Goal: Information Seeking & Learning: Learn about a topic

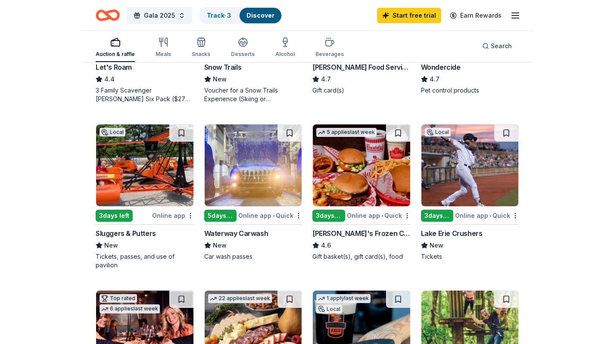
scroll to position [525, 0]
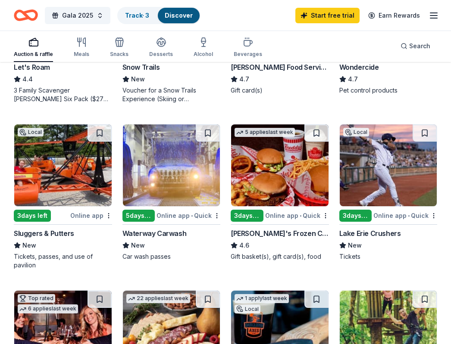
click at [33, 216] on div "3 days left" at bounding box center [32, 216] width 37 height 12
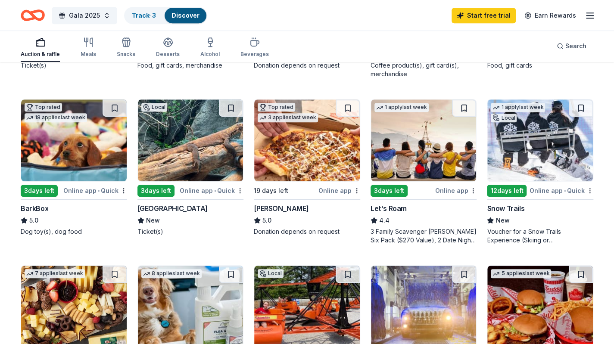
scroll to position [225, 0]
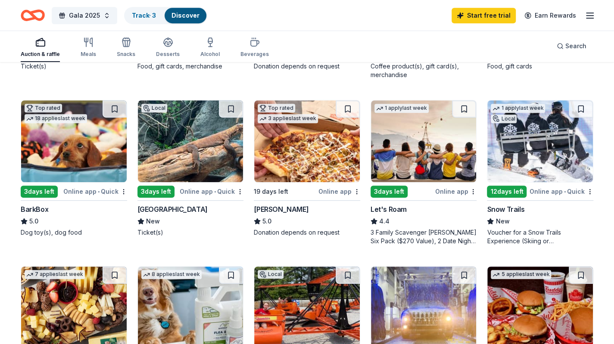
click at [383, 205] on div "Let's Roam" at bounding box center [389, 209] width 36 height 10
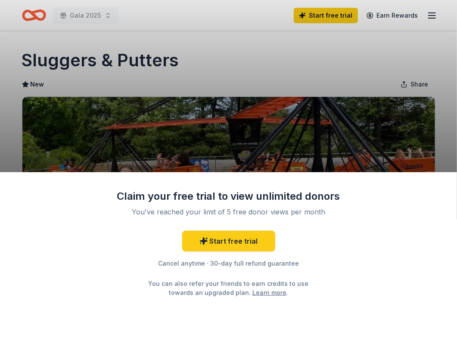
click at [207, 156] on div "Claim your free trial to view unlimited donors You've reached your limit of 5 f…" at bounding box center [228, 172] width 457 height 344
click at [209, 158] on div "Claim your free trial to view unlimited donors You've reached your limit of 5 f…" at bounding box center [228, 172] width 457 height 344
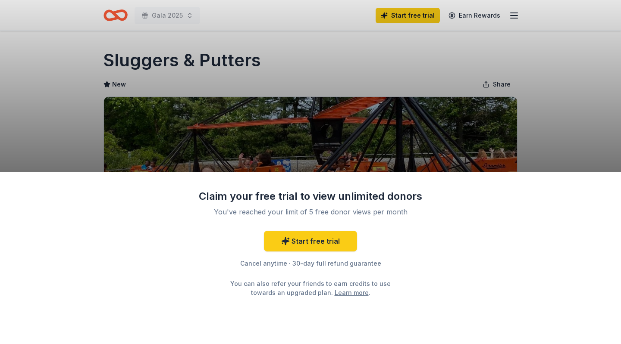
click at [450, 89] on div "Claim your free trial to view unlimited donors You've reached your limit of 5 f…" at bounding box center [310, 172] width 621 height 344
click at [450, 20] on div "Claim your free trial to view unlimited donors You've reached your limit of 5 f…" at bounding box center [310, 172] width 621 height 344
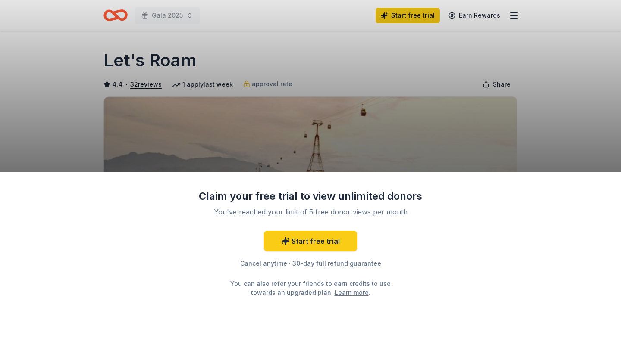
click at [385, 96] on div "Claim your free trial to view unlimited donors You've reached your limit of 5 f…" at bounding box center [310, 172] width 621 height 344
